Goal: Task Accomplishment & Management: Use online tool/utility

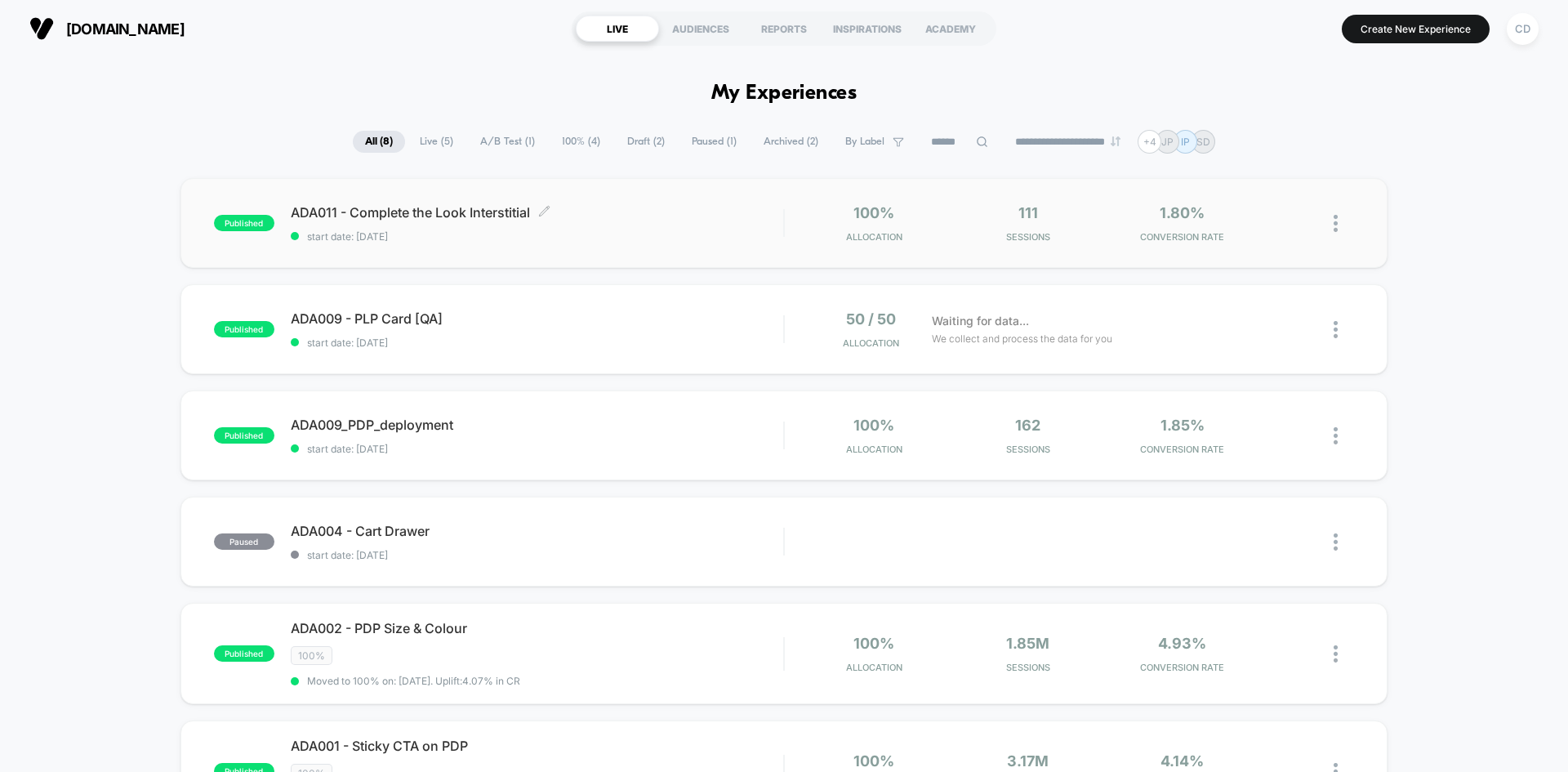
click at [539, 209] on span "ADA011 - Complete the Look Interstitial Click to edit experience details" at bounding box center [536, 212] width 493 height 16
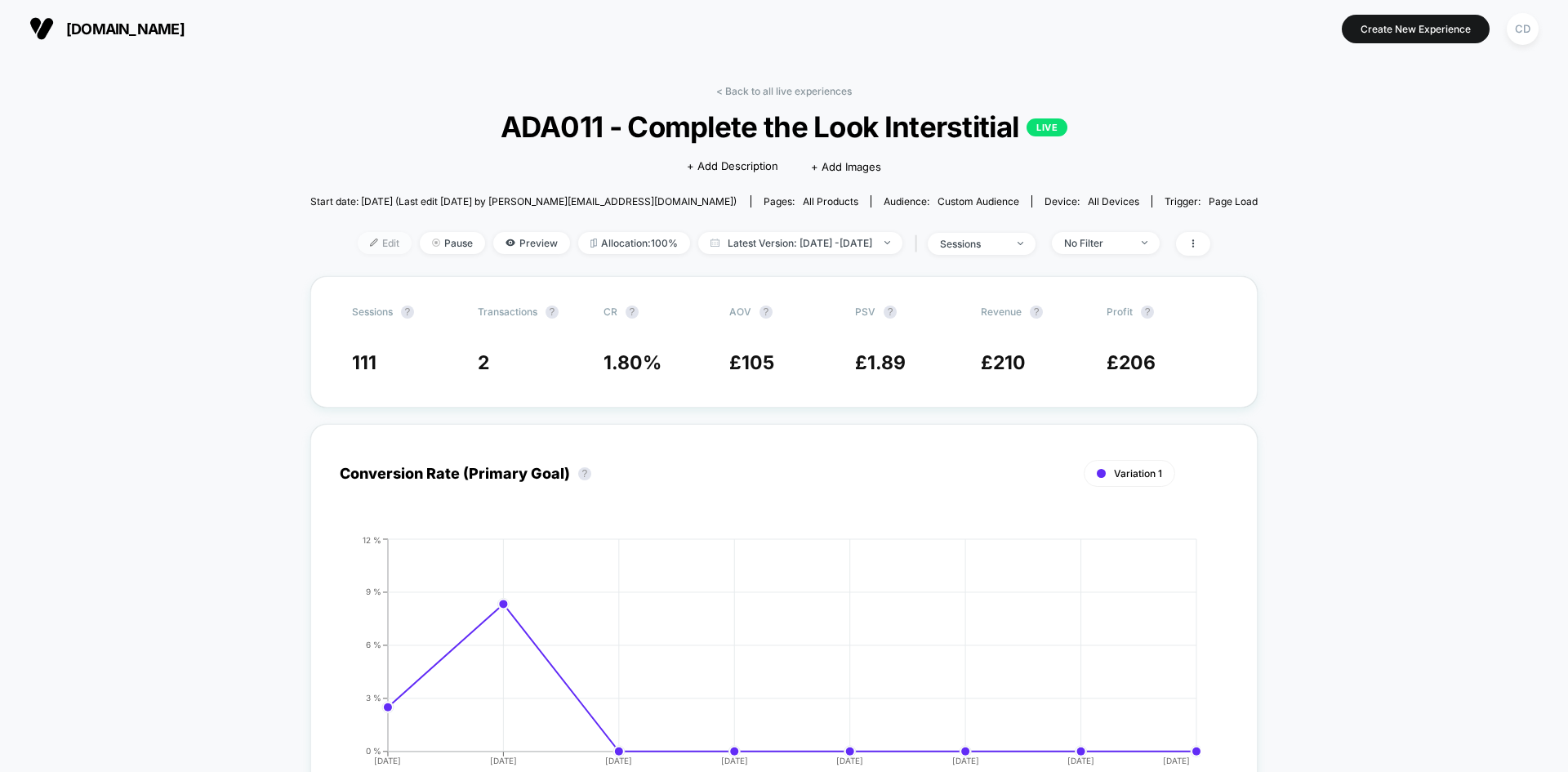
click at [378, 242] on div at bounding box center [380, 242] width 4 height 1
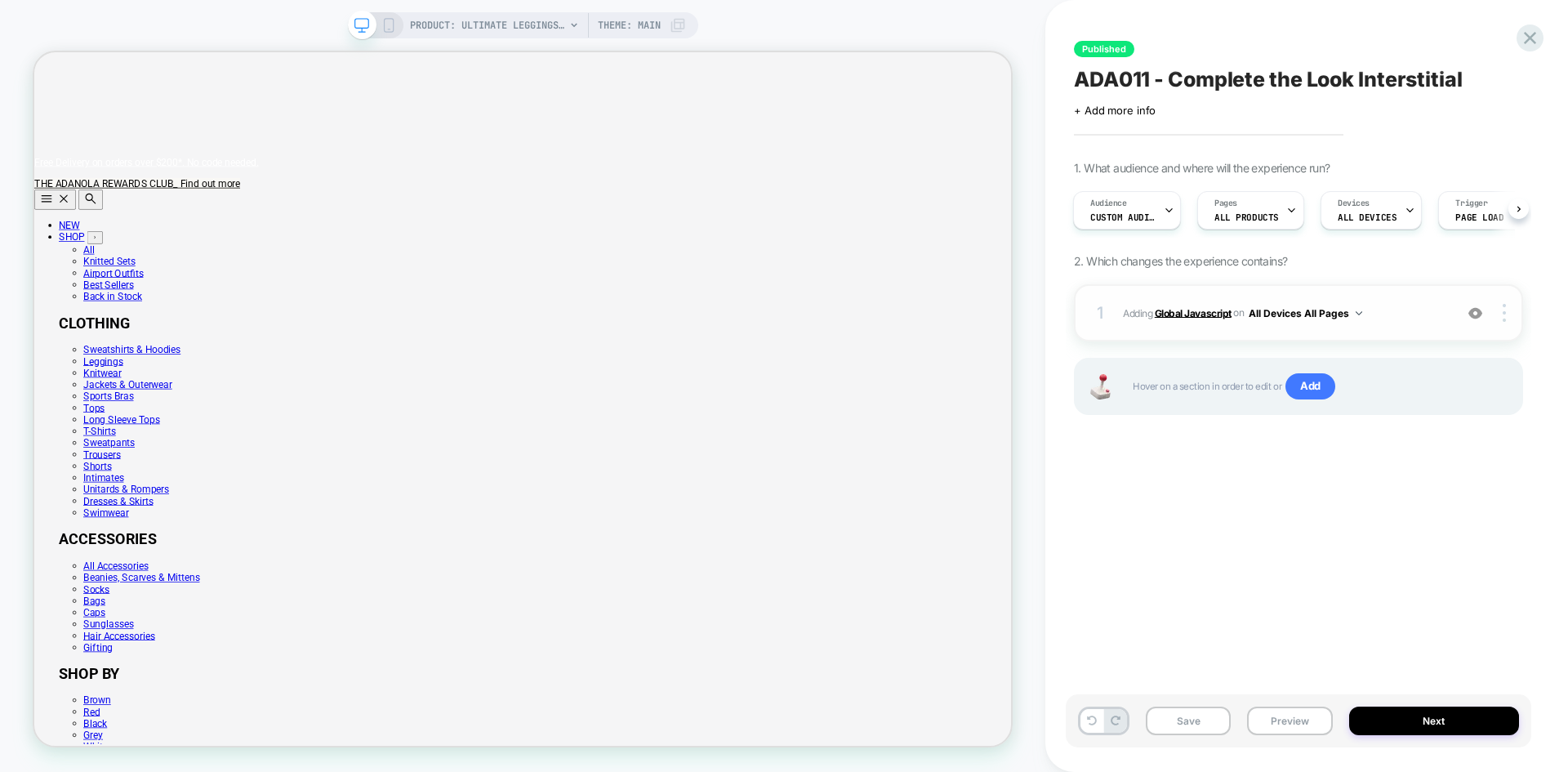
click at [1184, 319] on b "Global Javascript" at bounding box center [1192, 312] width 76 height 12
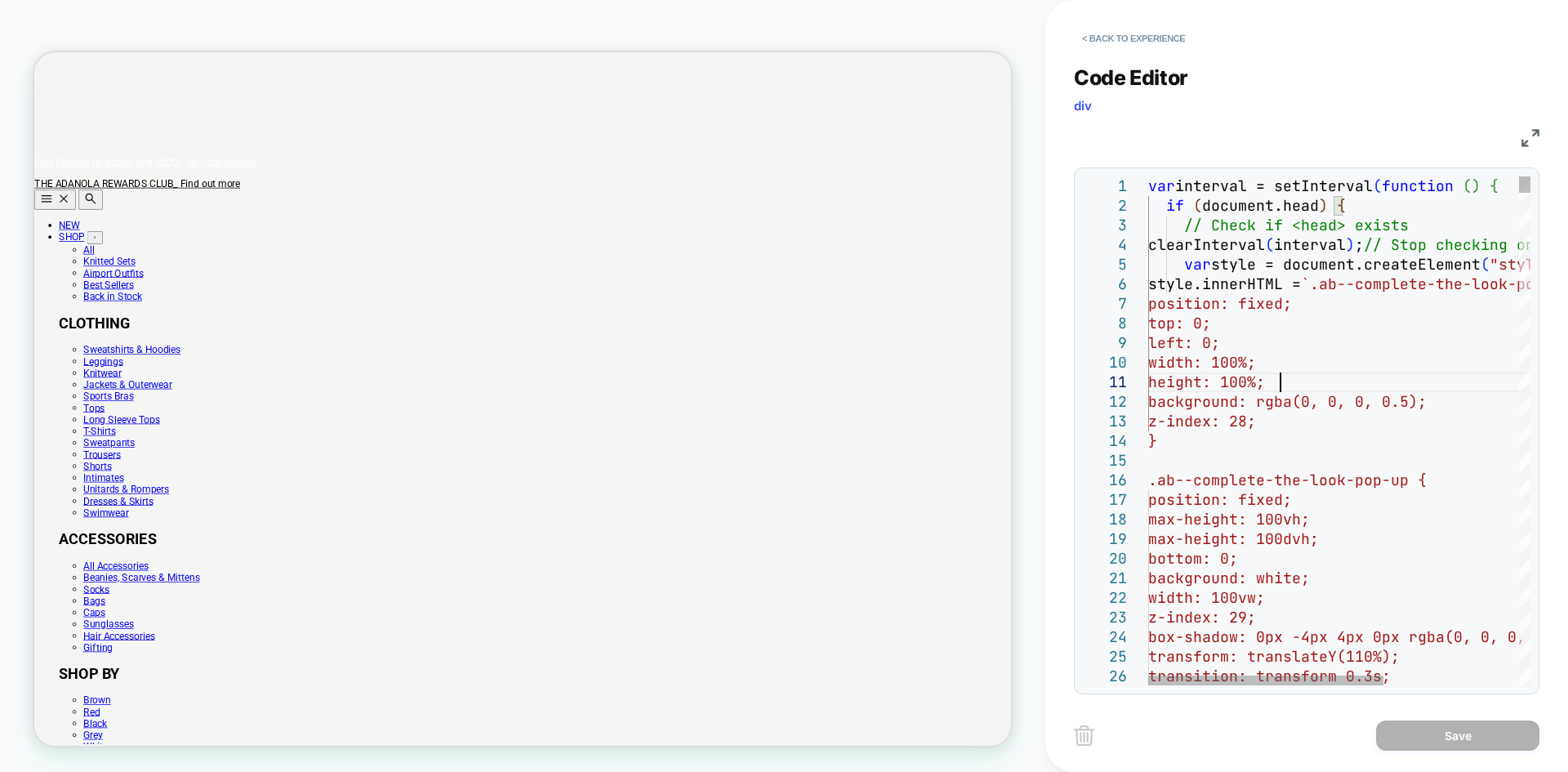
type textarea "**********"
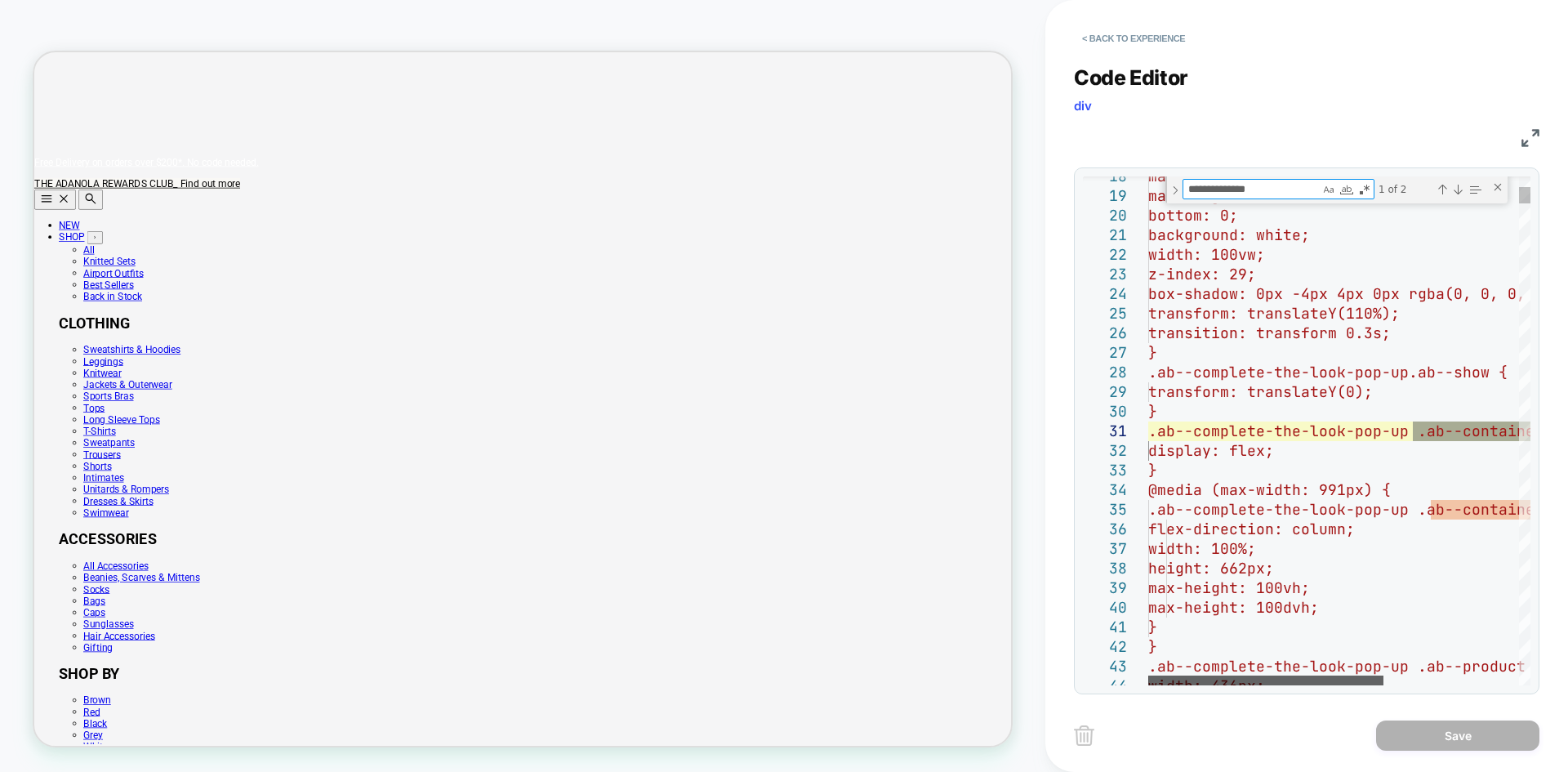
click at [1221, 677] on div at bounding box center [1266, 681] width 236 height 9
type textarea "**********"
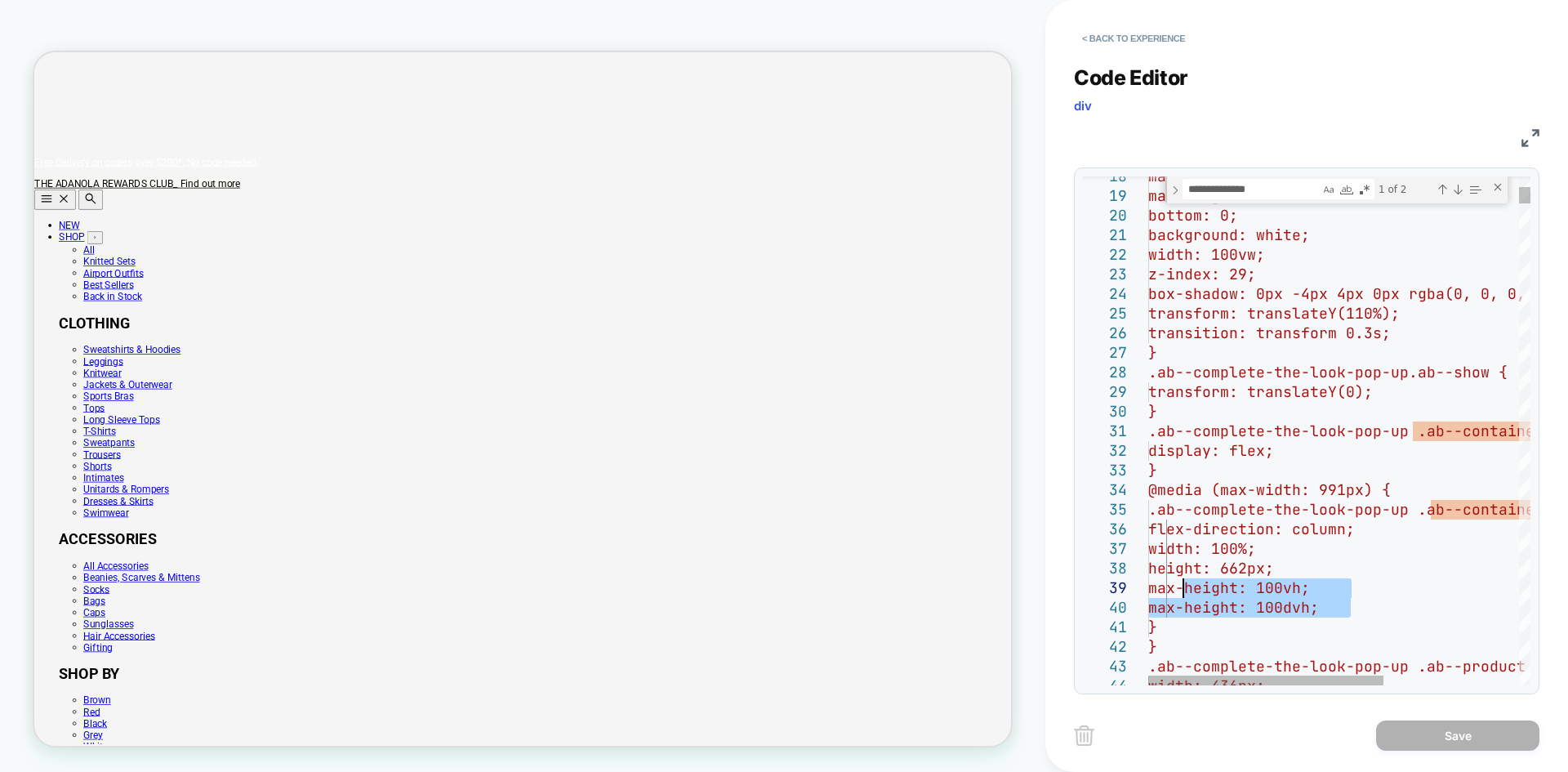
drag, startPoint x: 1360, startPoint y: 603, endPoint x: 1182, endPoint y: 589, distance: 178.5
drag, startPoint x: 1319, startPoint y: 566, endPoint x: 1277, endPoint y: 567, distance: 42.0
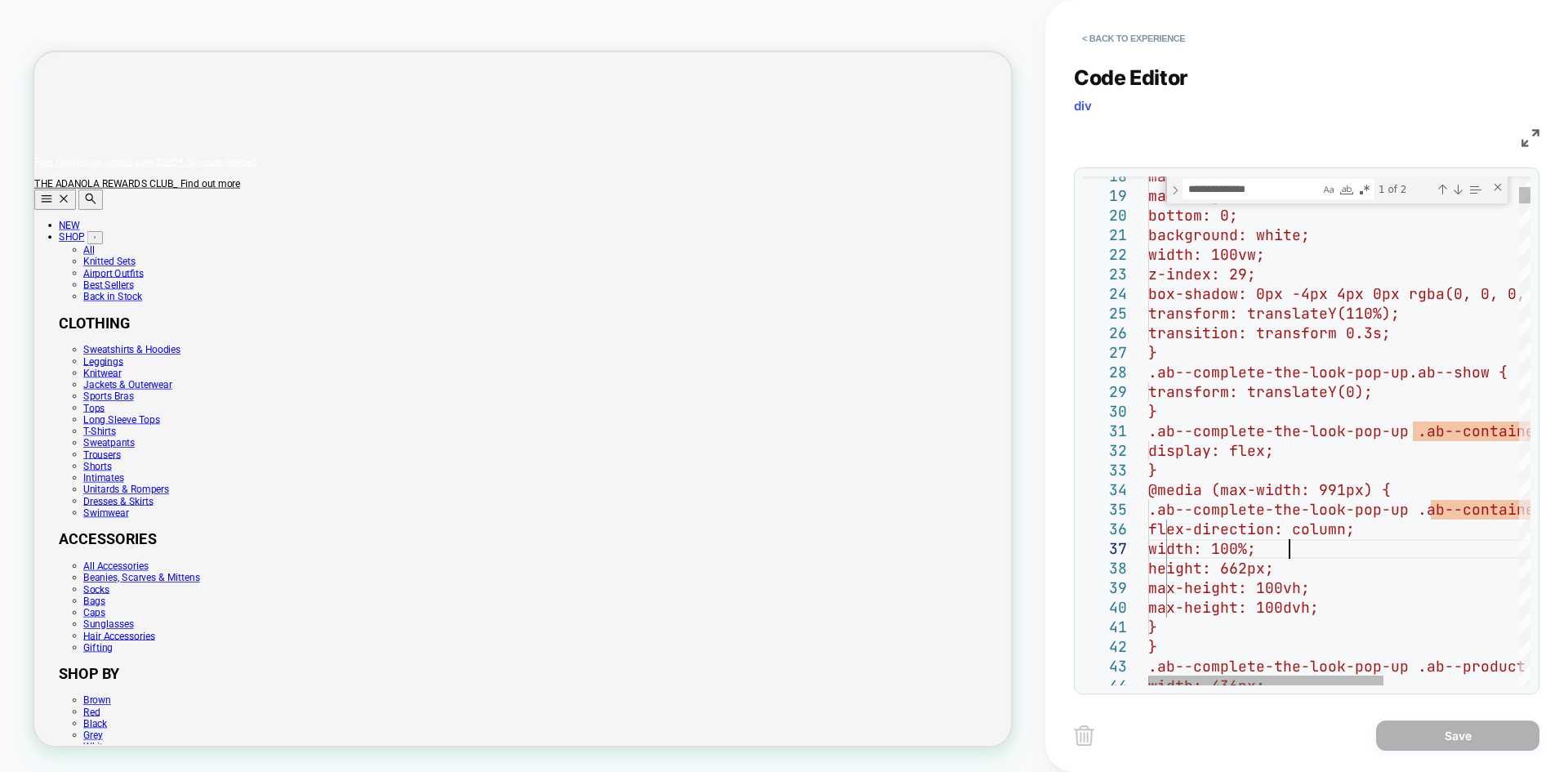
drag, startPoint x: 1310, startPoint y: 548, endPoint x: 1289, endPoint y: 547, distance: 21.0
drag, startPoint x: 1322, startPoint y: 565, endPoint x: 1182, endPoint y: 572, distance: 140.2
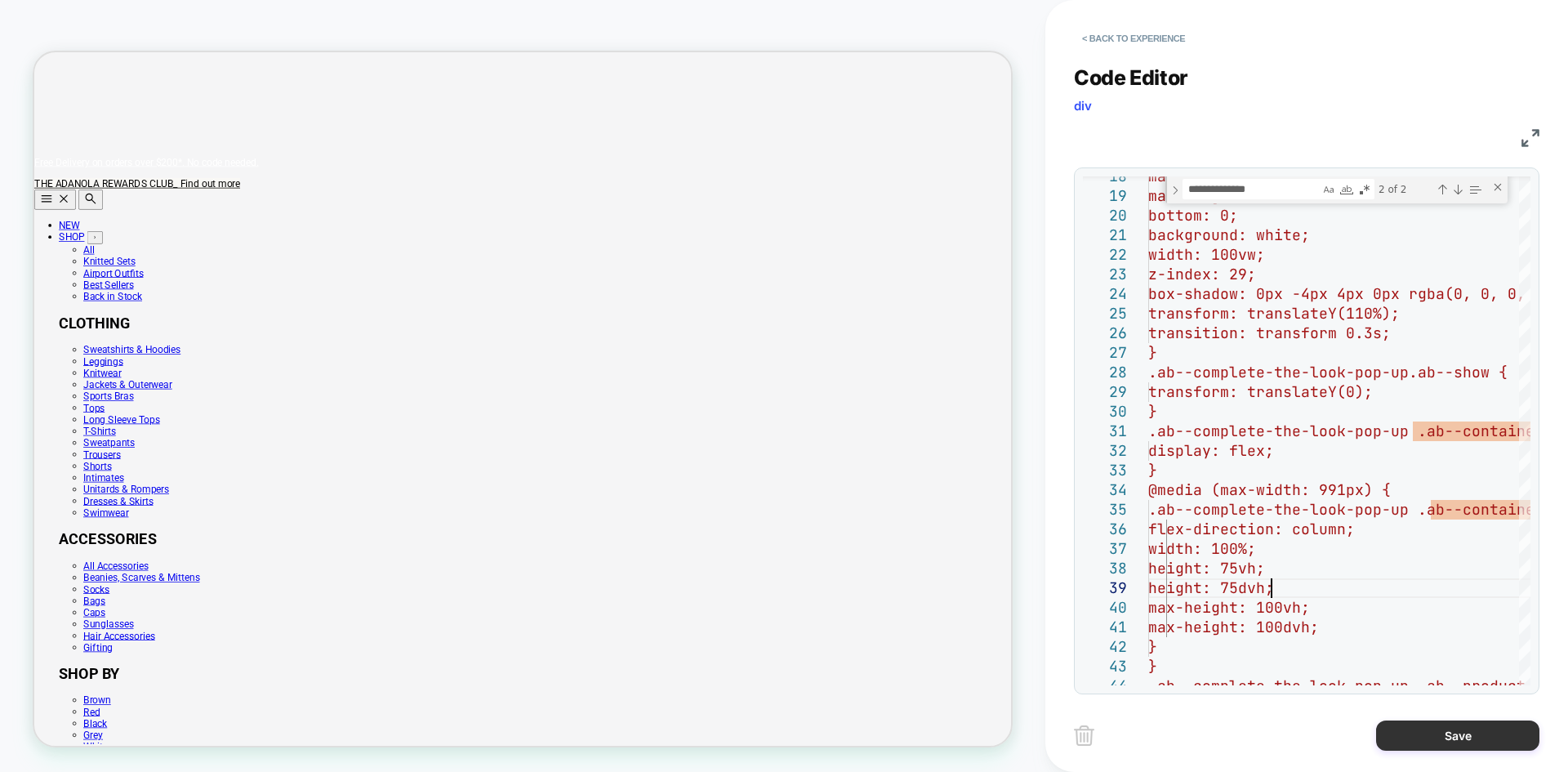
type textarea "**********"
click at [1465, 737] on button "Save" at bounding box center [1457, 735] width 163 height 30
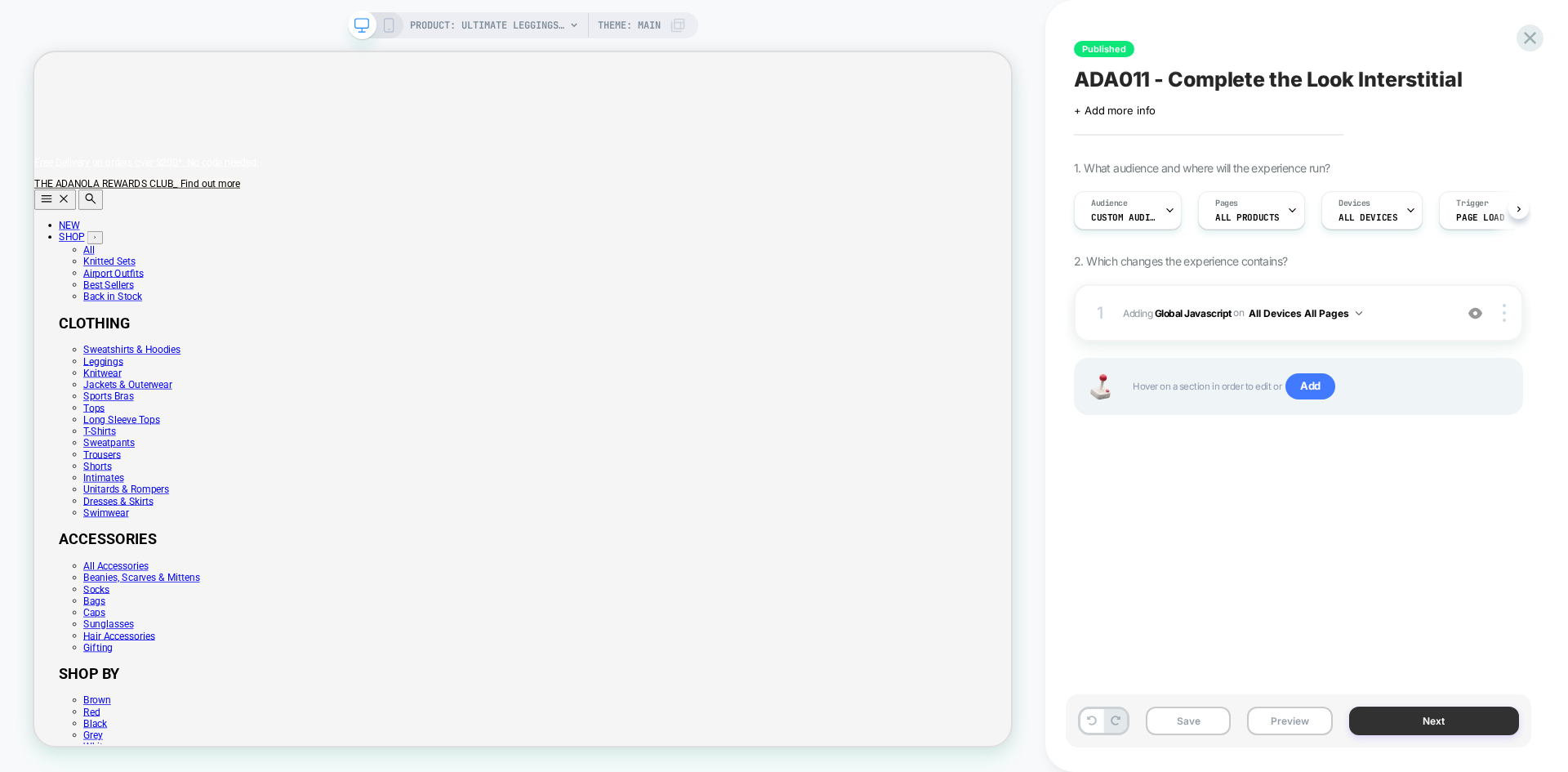
scroll to position [0, 1]
click at [1435, 728] on button "Next" at bounding box center [1434, 721] width 171 height 28
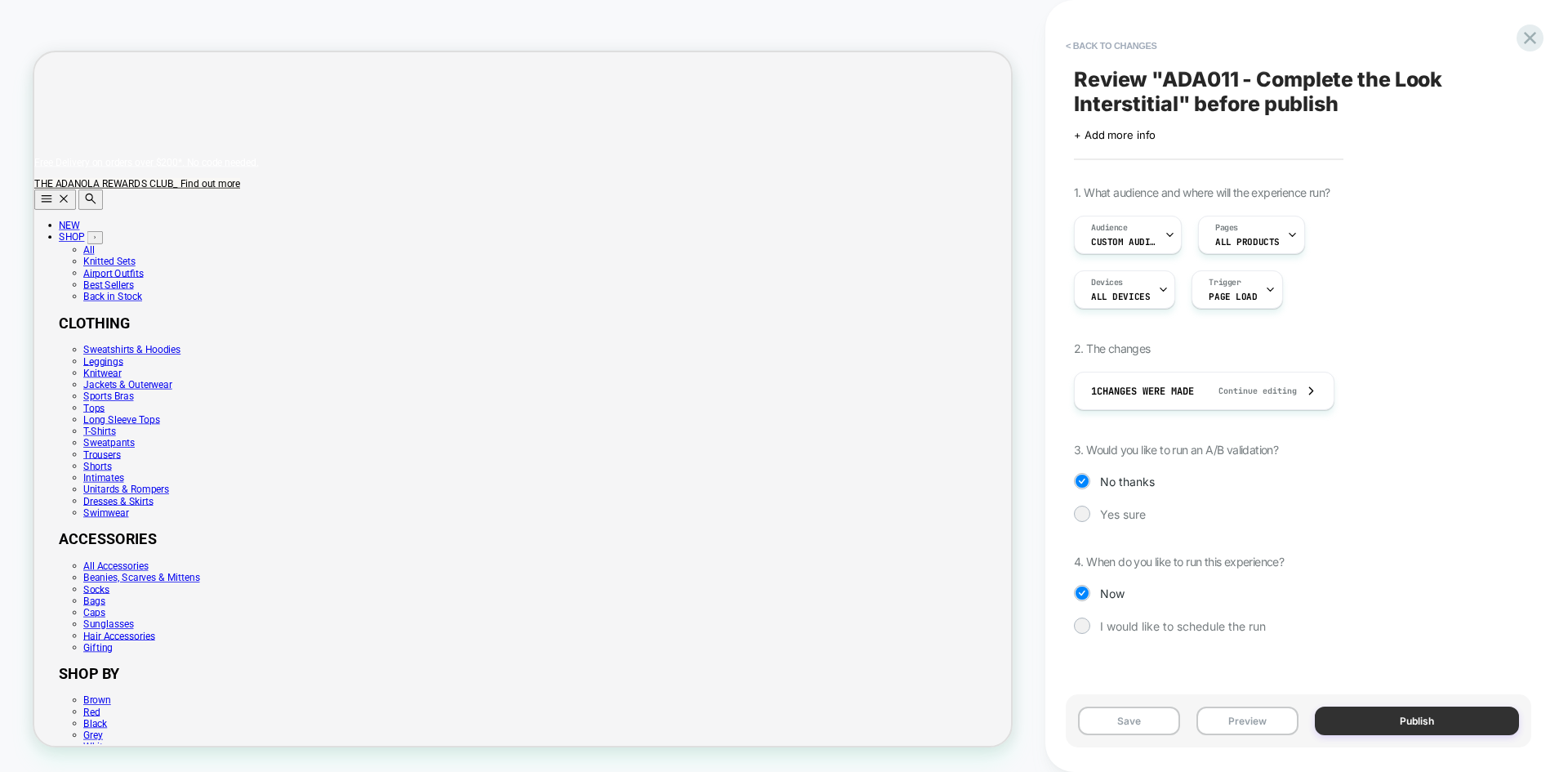
click at [1413, 716] on button "Publish" at bounding box center [1416, 721] width 204 height 28
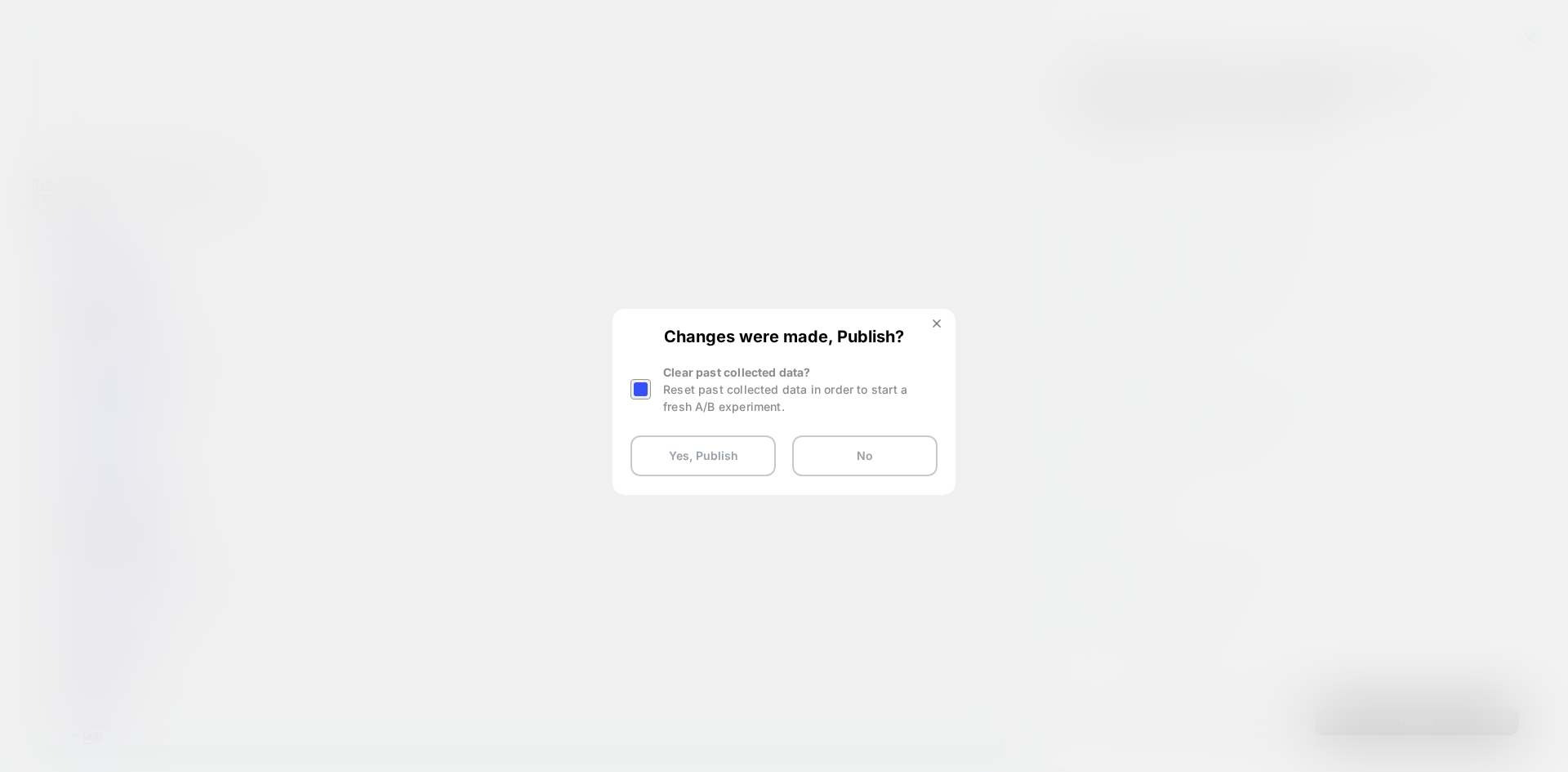
click at [649, 387] on div at bounding box center [641, 389] width 21 height 21
click at [694, 465] on button "Yes, Publish" at bounding box center [703, 455] width 145 height 41
